Goal: Transaction & Acquisition: Download file/media

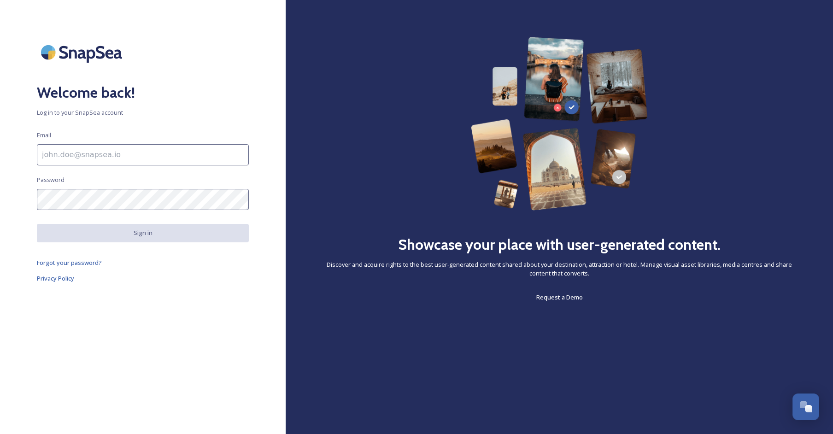
click at [173, 161] on input at bounding box center [143, 154] width 212 height 21
click at [152, 148] on input at bounding box center [143, 154] width 212 height 21
paste input "ruben@sirope.es"
type input "ruben@sirope.es"
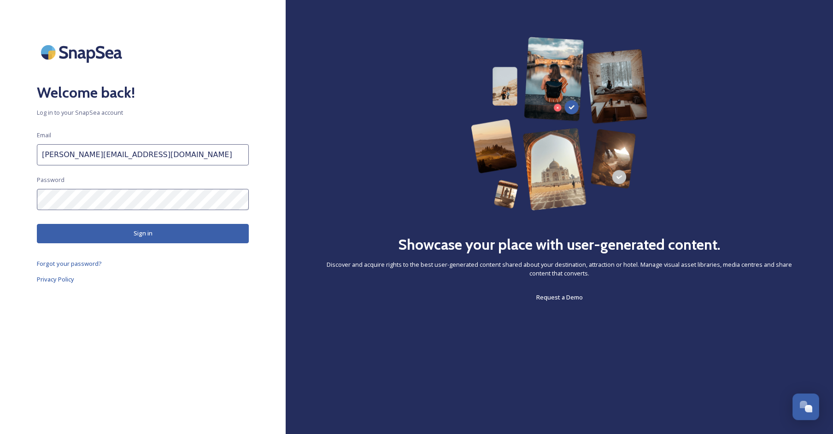
click at [117, 234] on button "Sign in" at bounding box center [143, 233] width 212 height 19
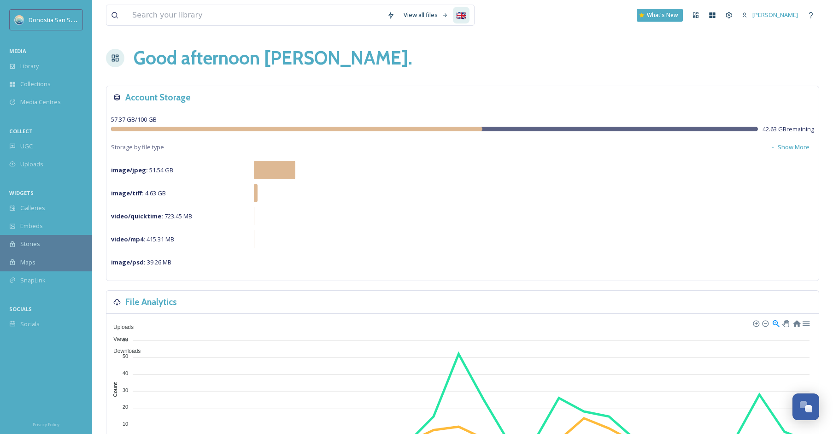
click at [462, 12] on div "🇬🇧" at bounding box center [461, 15] width 17 height 17
click at [508, 14] on div "View all files 🇬🇧 🇪🇸 What's New Ruben" at bounding box center [462, 15] width 713 height 30
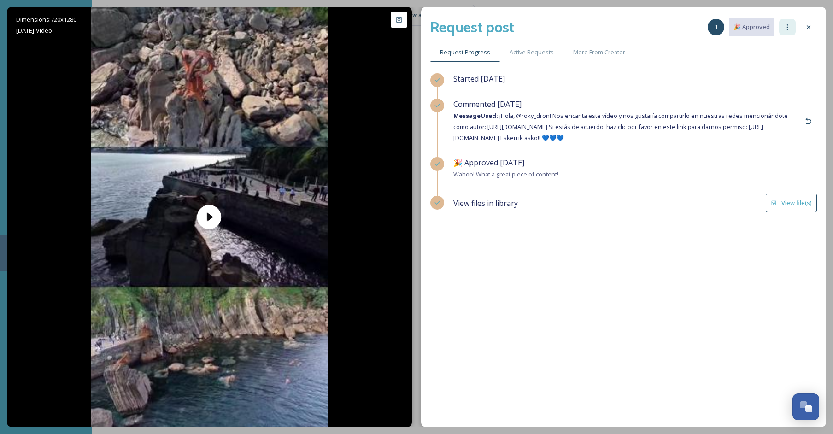
click at [784, 28] on icon at bounding box center [787, 26] width 7 height 7
click at [805, 69] on div "Request post 1 🎉 Approved Request Progress Active Requests More From Creator St…" at bounding box center [623, 217] width 405 height 420
click at [785, 29] on icon at bounding box center [787, 26] width 7 height 7
click at [797, 198] on button "View file(s)" at bounding box center [791, 202] width 51 height 19
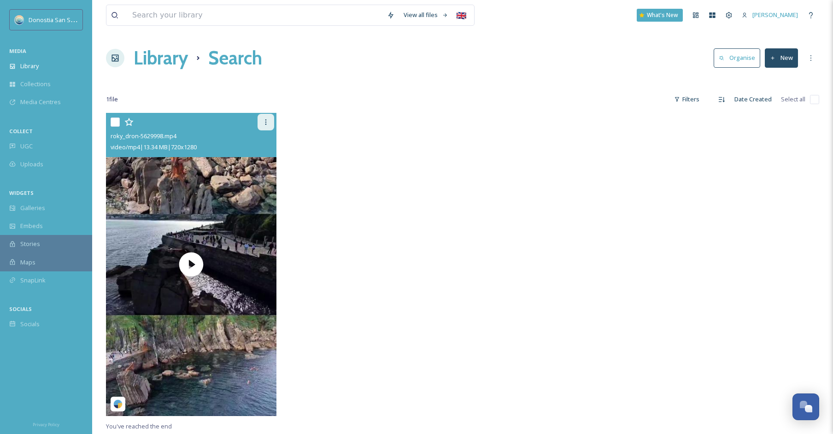
click at [268, 118] on icon at bounding box center [265, 121] width 7 height 7
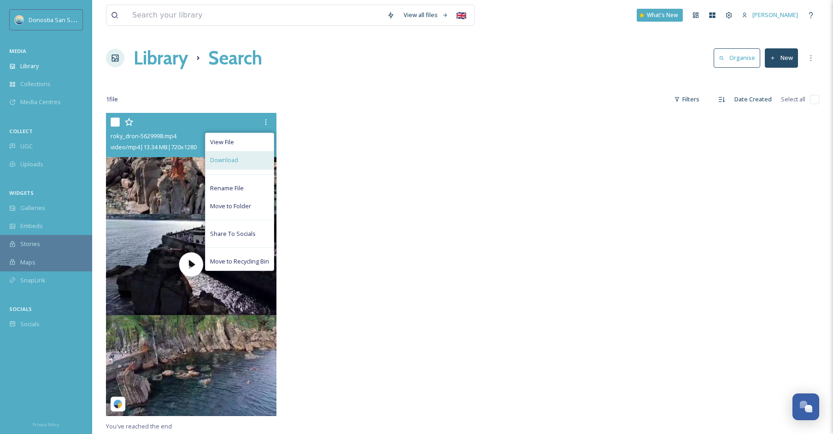
click at [236, 160] on span "Download" at bounding box center [224, 160] width 28 height 9
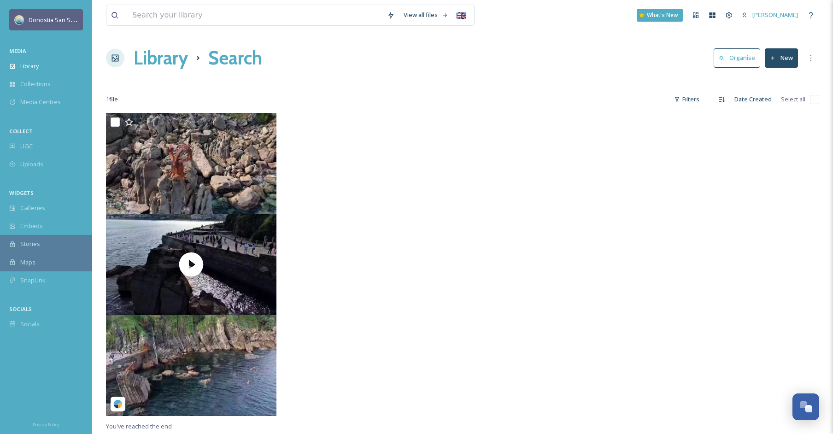
scroll to position [6, 0]
